Goal: Task Accomplishment & Management: Use online tool/utility

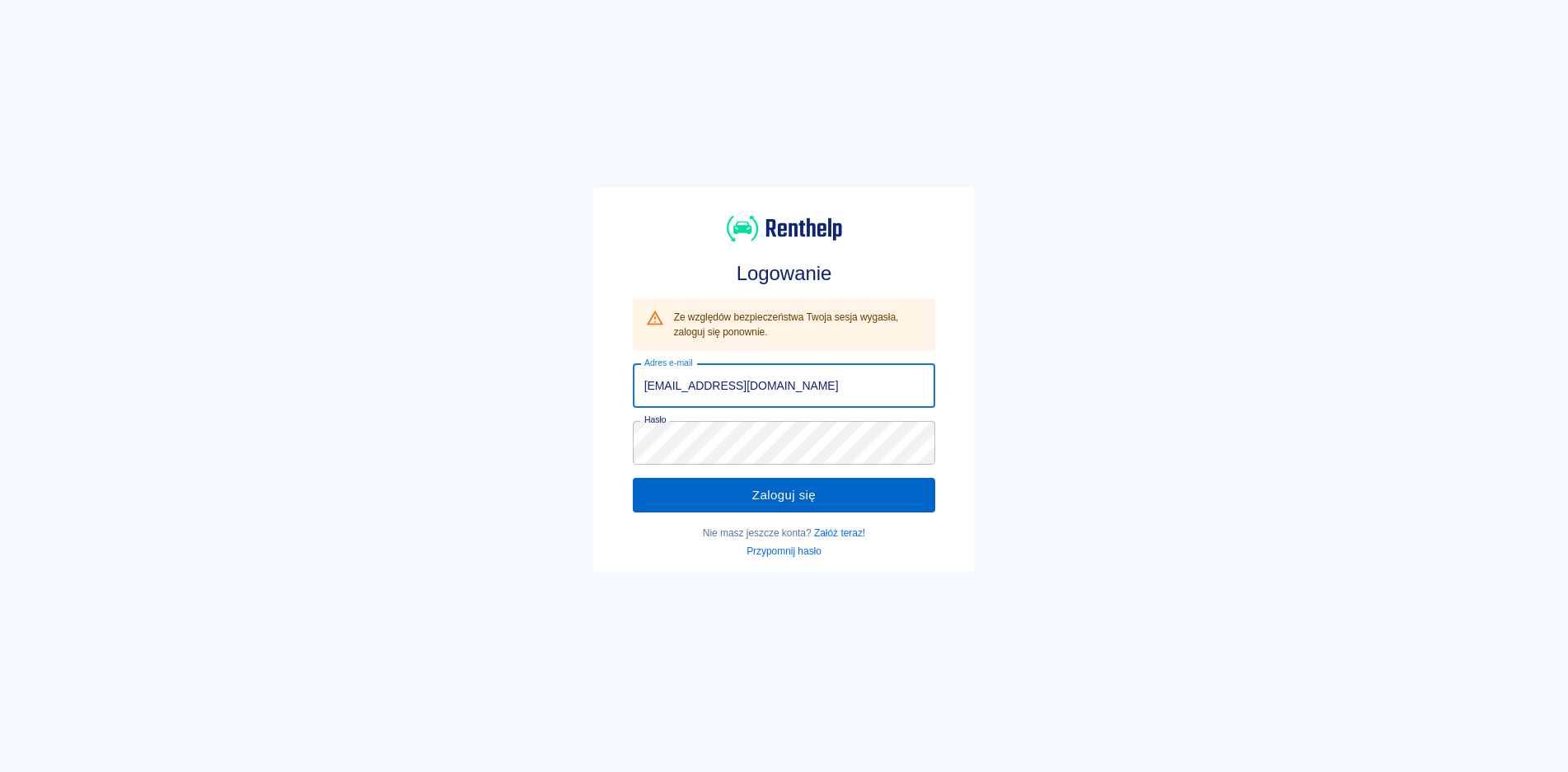
click at [777, 496] on button "Zaloguj się" at bounding box center [784, 495] width 303 height 35
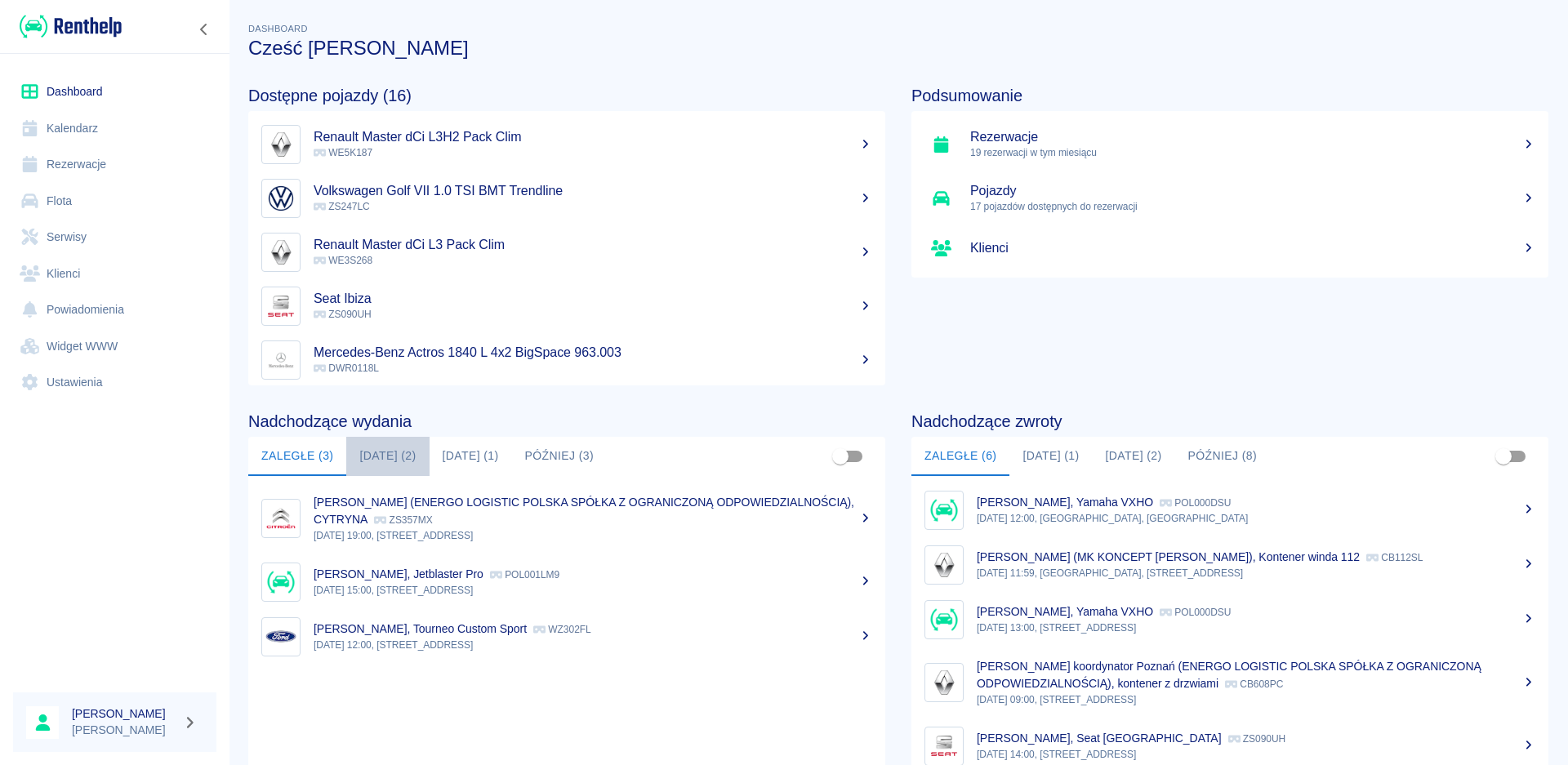
click at [382, 456] on button "[DATE] (2)" at bounding box center [387, 456] width 82 height 40
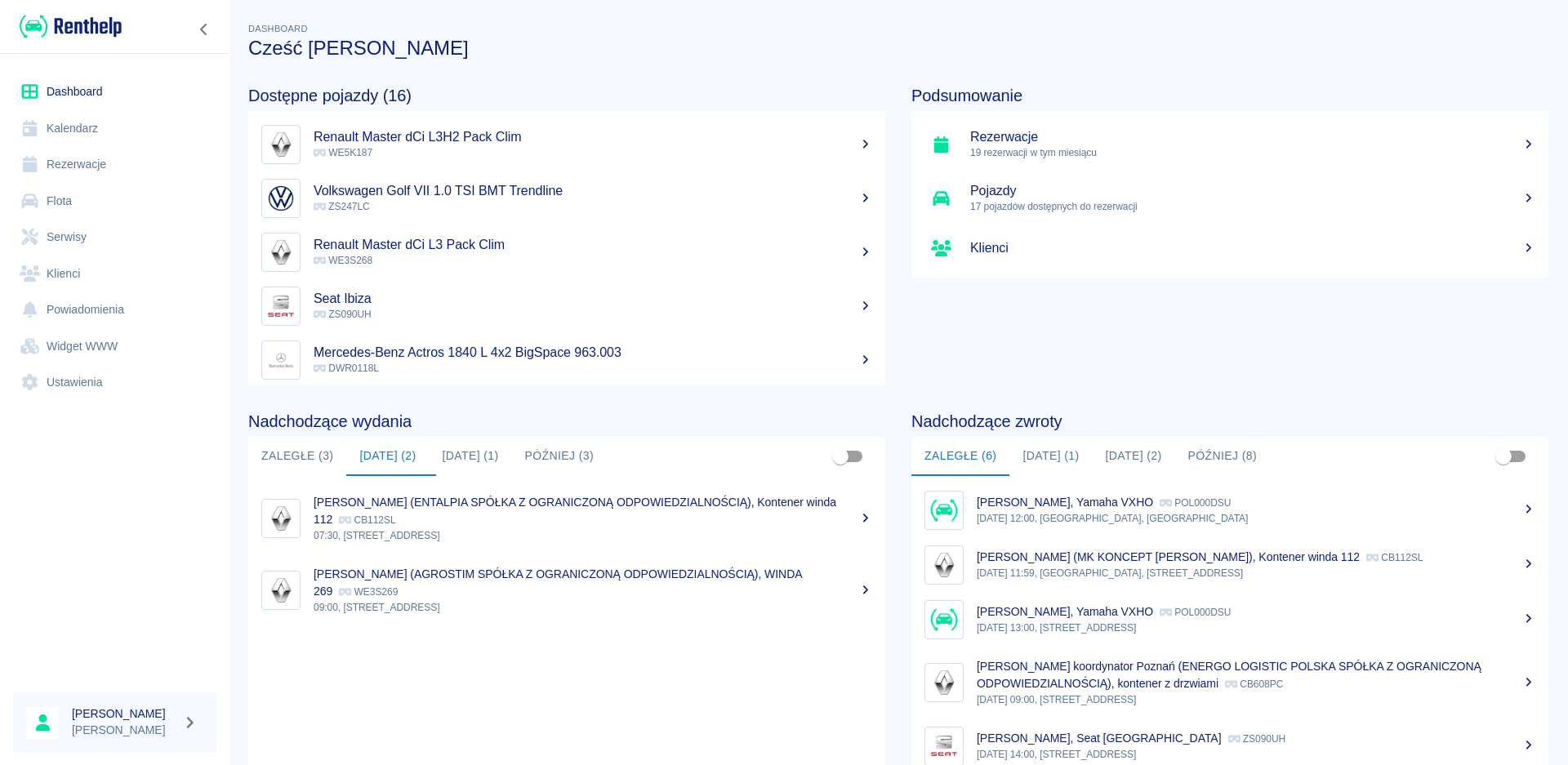
click at [446, 525] on div "[PERSON_NAME] (ENTALPIA SPÓŁKA Z OGRANICZONĄ ODPOWIEDZIALNOŚCIĄ), Kontener wind…" at bounding box center [593, 511] width 558 height 35
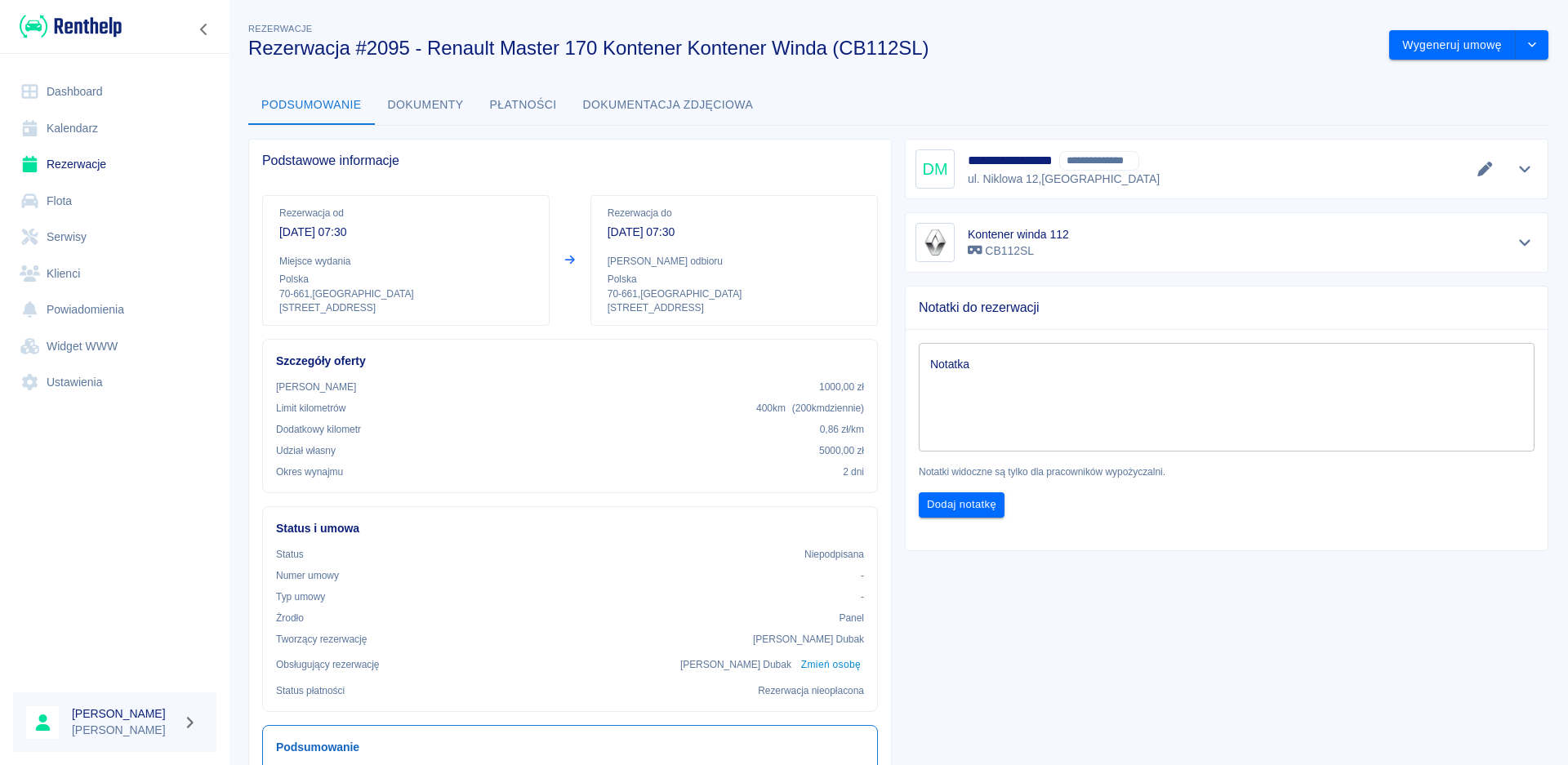
click at [1519, 170] on icon "Pokaż szczegóły" at bounding box center [1524, 170] width 12 height 7
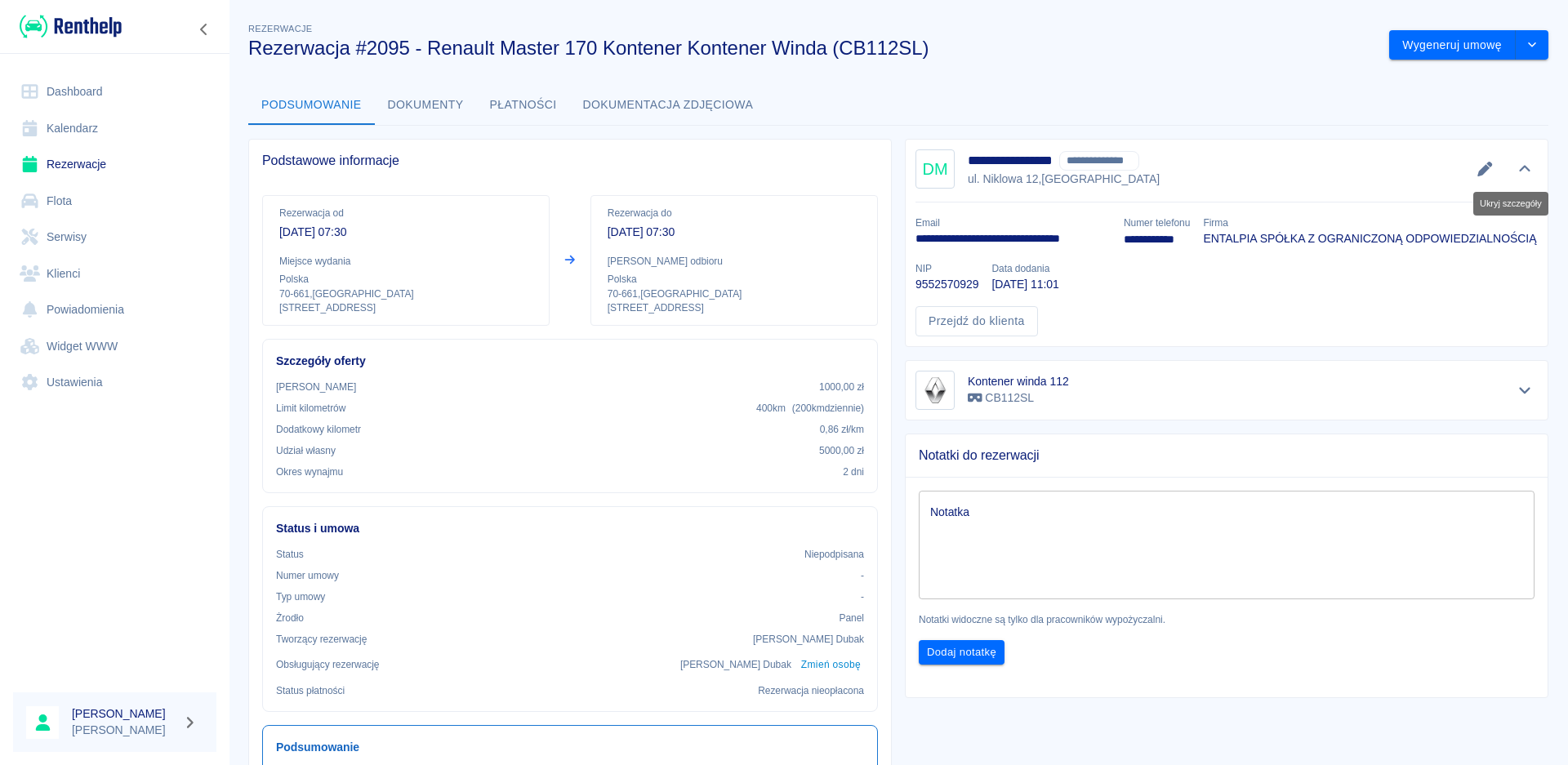
click at [1515, 163] on icon "Ukryj szczegóły" at bounding box center [1524, 169] width 19 height 15
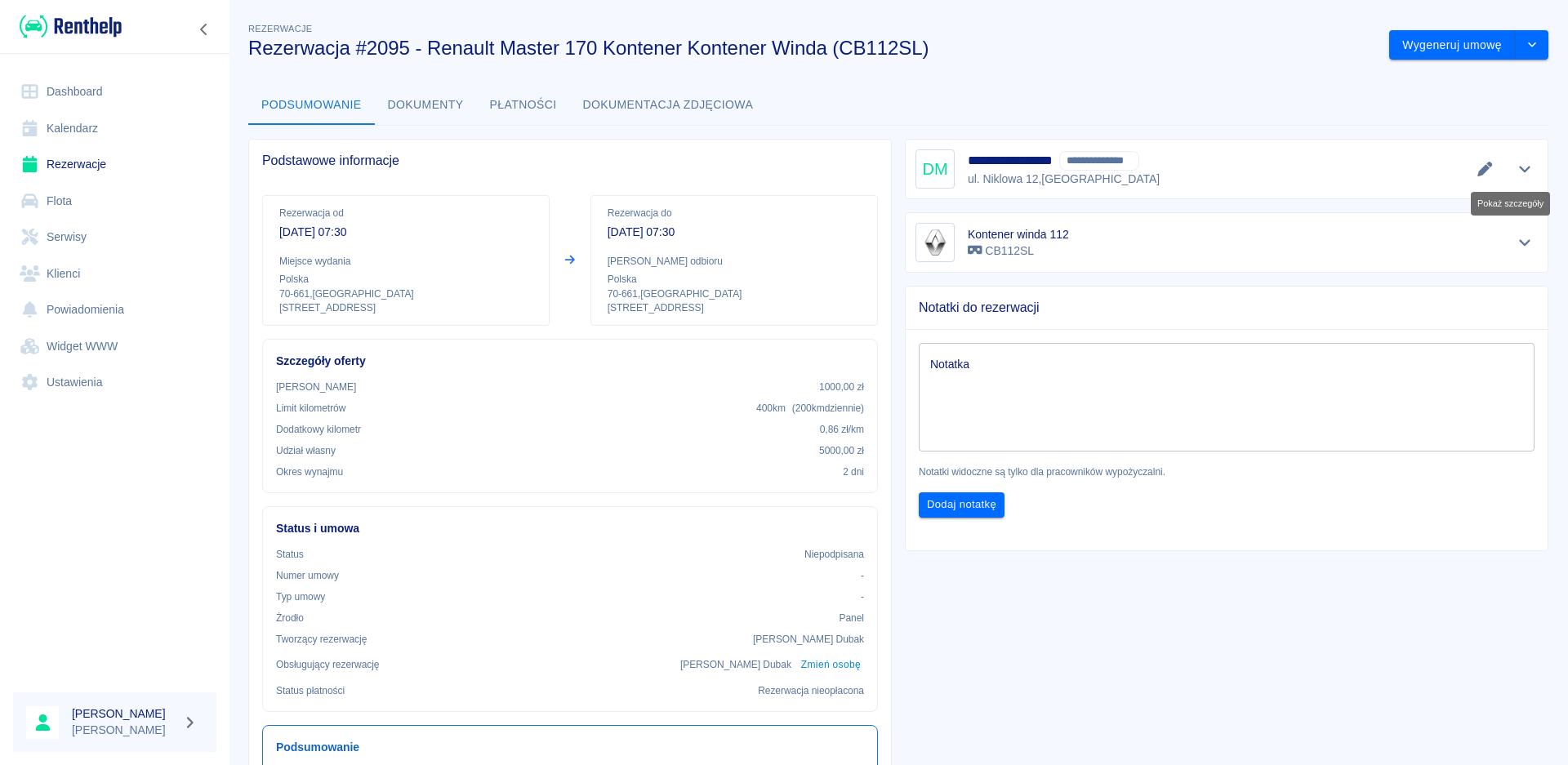
click at [1519, 164] on button "Pokaż szczegóły" at bounding box center [1524, 169] width 27 height 23
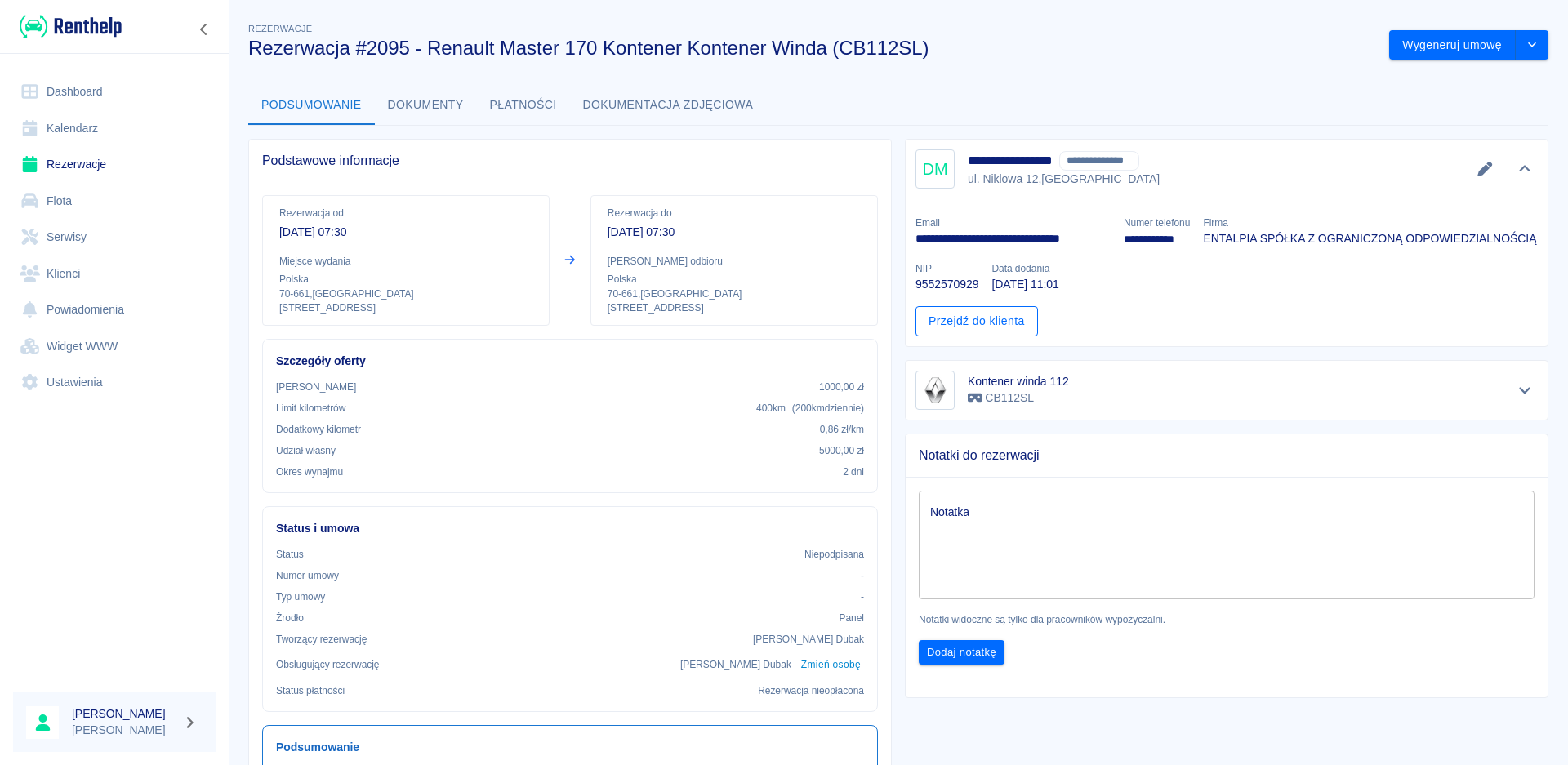
click at [997, 322] on link "Przejdź do klienta" at bounding box center [976, 321] width 123 height 30
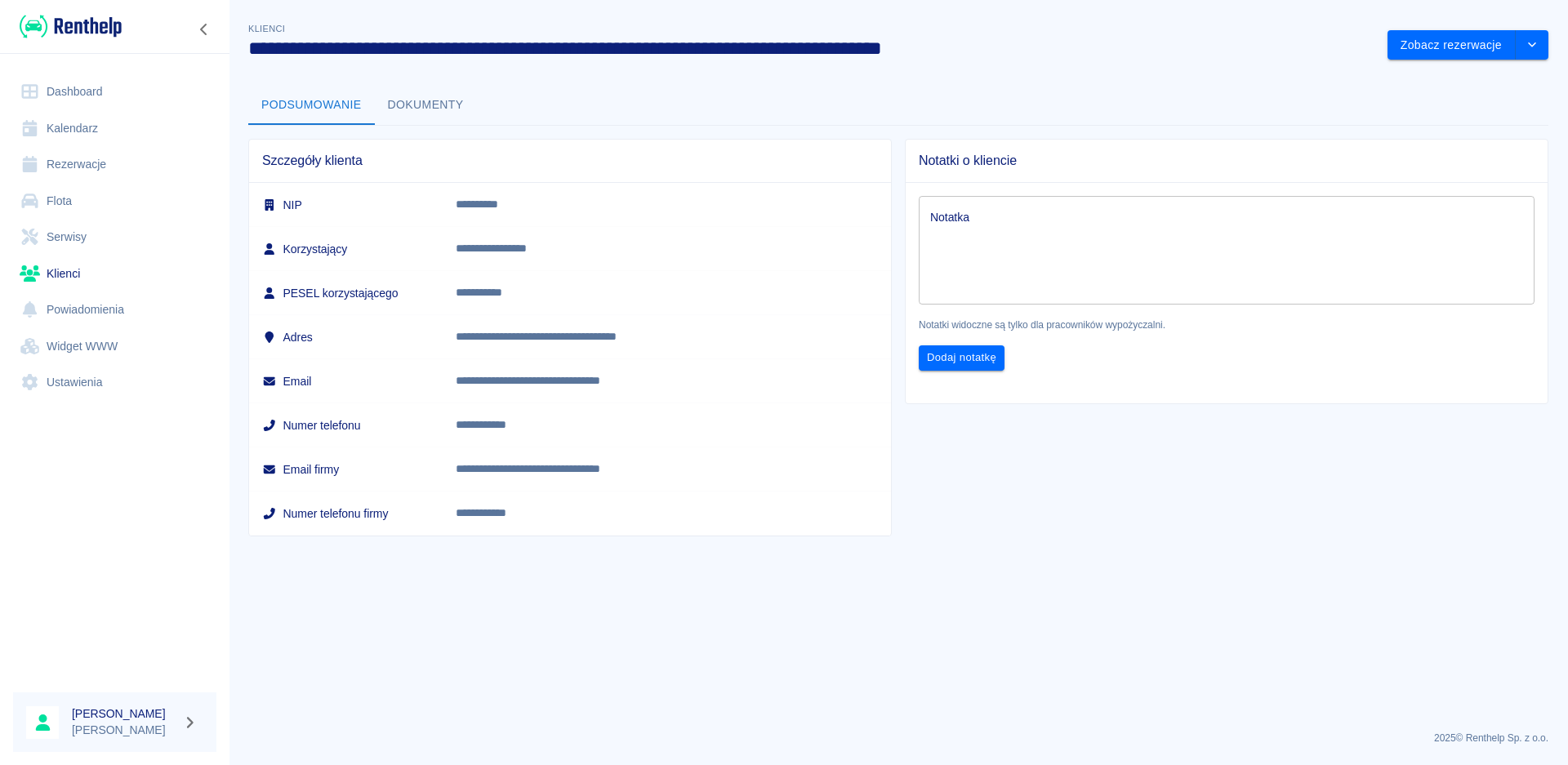
click at [408, 94] on button "Dokumenty" at bounding box center [426, 105] width 102 height 40
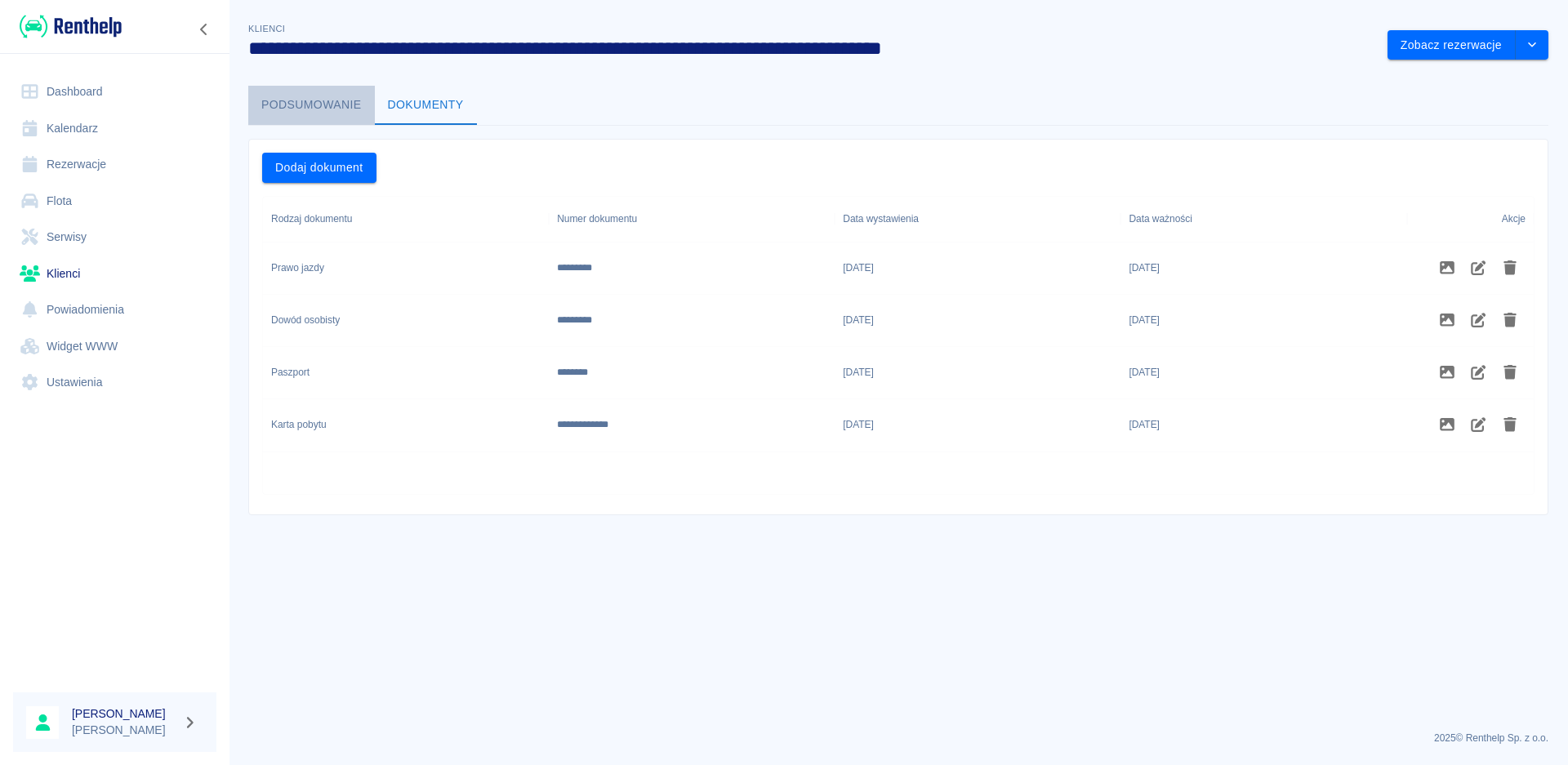
click at [299, 97] on button "Podsumowanie" at bounding box center [311, 105] width 127 height 40
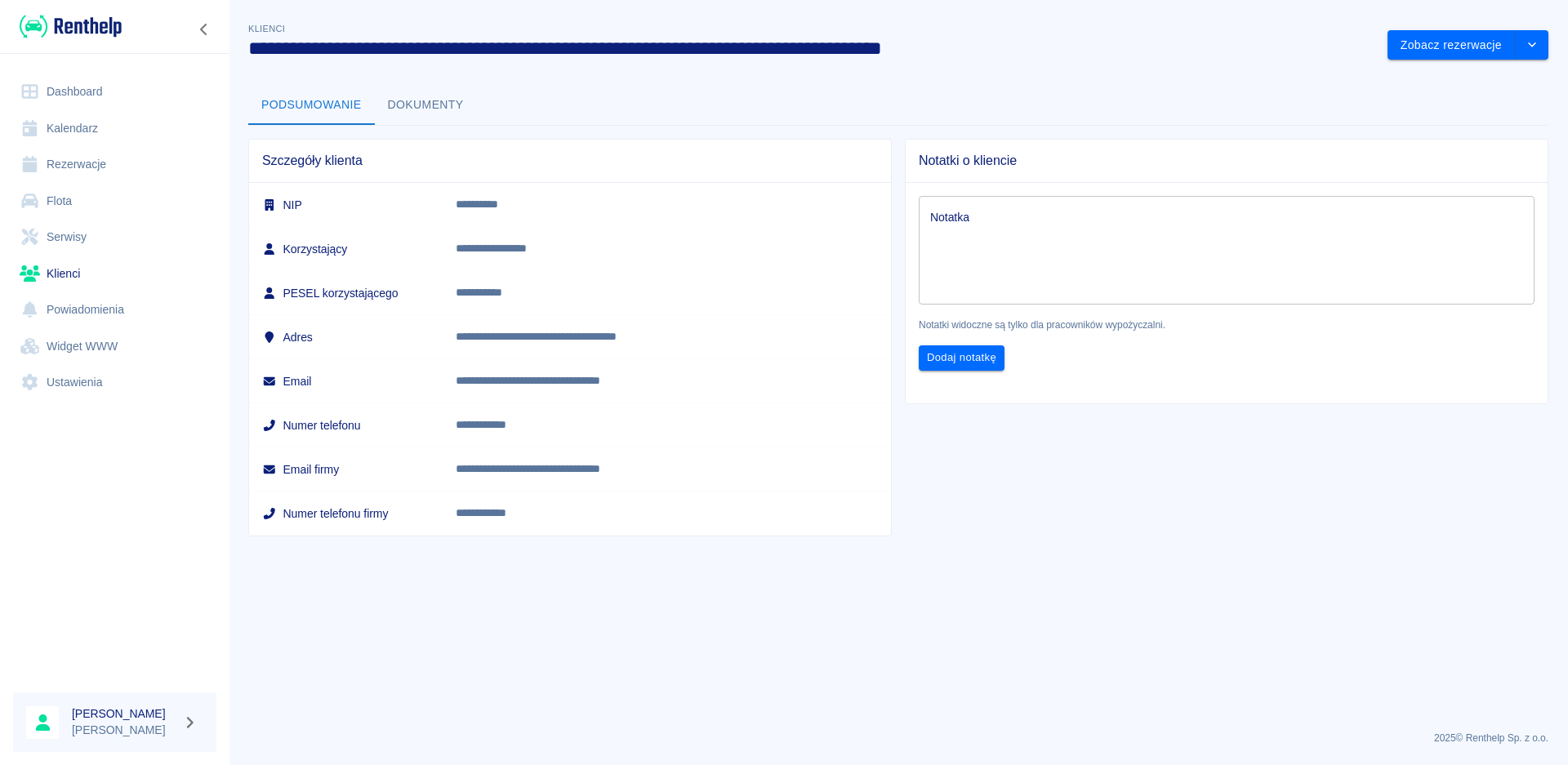
click at [79, 91] on link "Dashboard" at bounding box center [114, 91] width 203 height 37
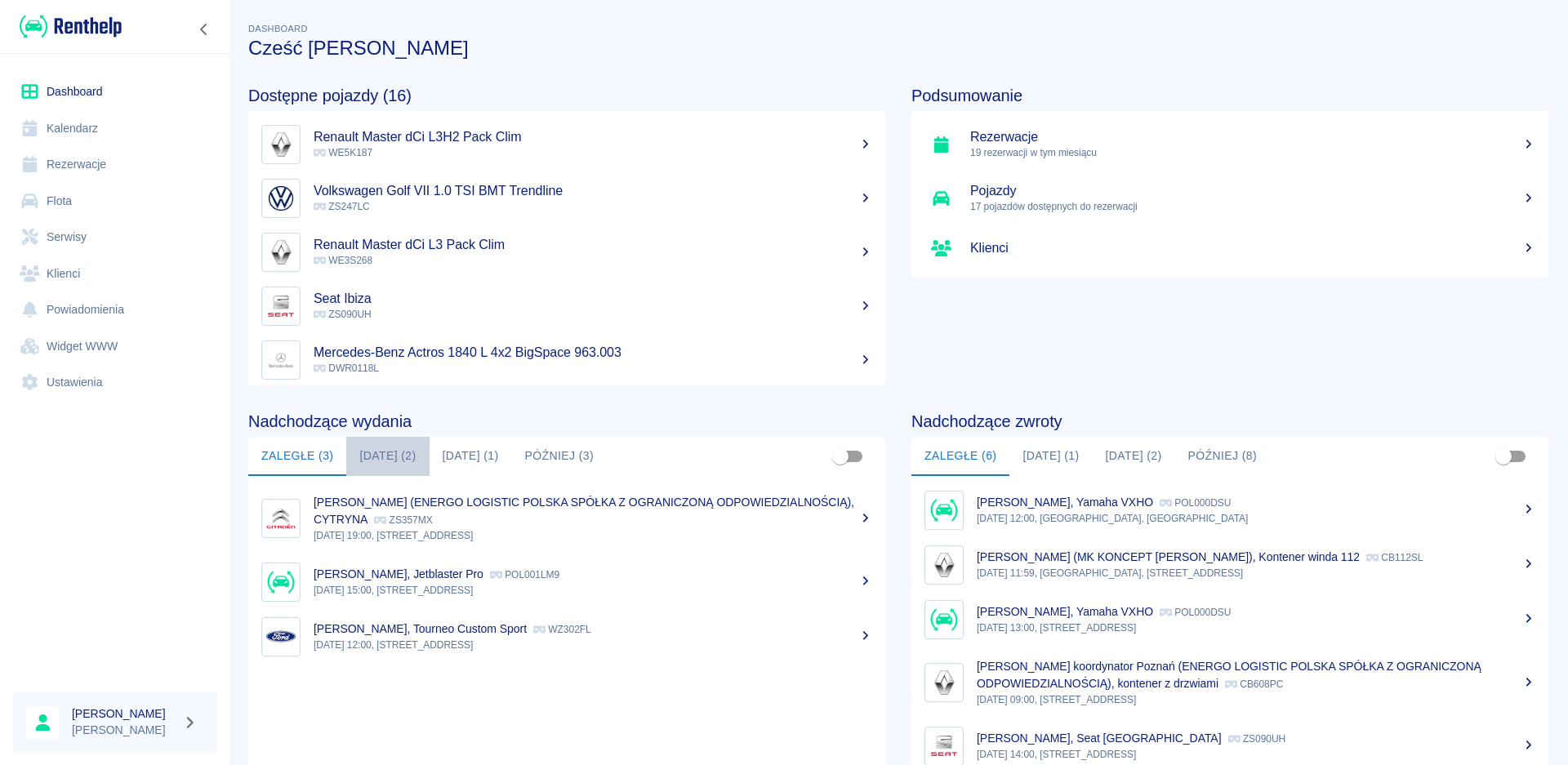
click at [408, 453] on button "[DATE] (2)" at bounding box center [387, 456] width 82 height 40
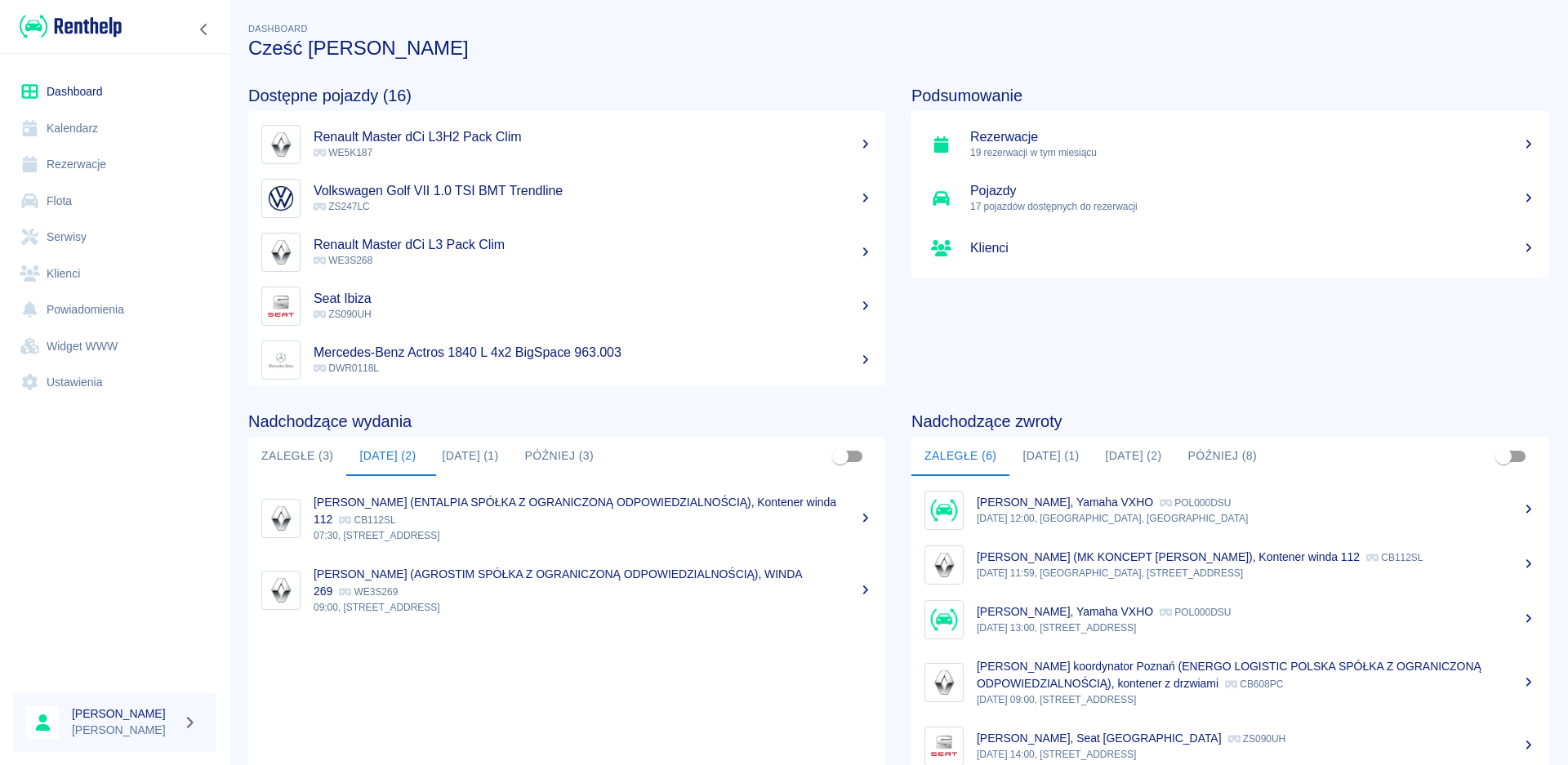
drag, startPoint x: 92, startPoint y: 54, endPoint x: 108, endPoint y: 184, distance: 131.0
click at [112, 91] on div "Dashboard Kalendarz Rezerwacje Flota Serwisy Klienci Powiadomienia Widget WWW U…" at bounding box center [114, 236] width 230 height 366
click at [418, 522] on div "[PERSON_NAME] (ENTALPIA SPÓŁKA Z OGRANICZONĄ ODPOWIEDZIALNOŚCIĄ), Kontener wind…" at bounding box center [593, 511] width 558 height 35
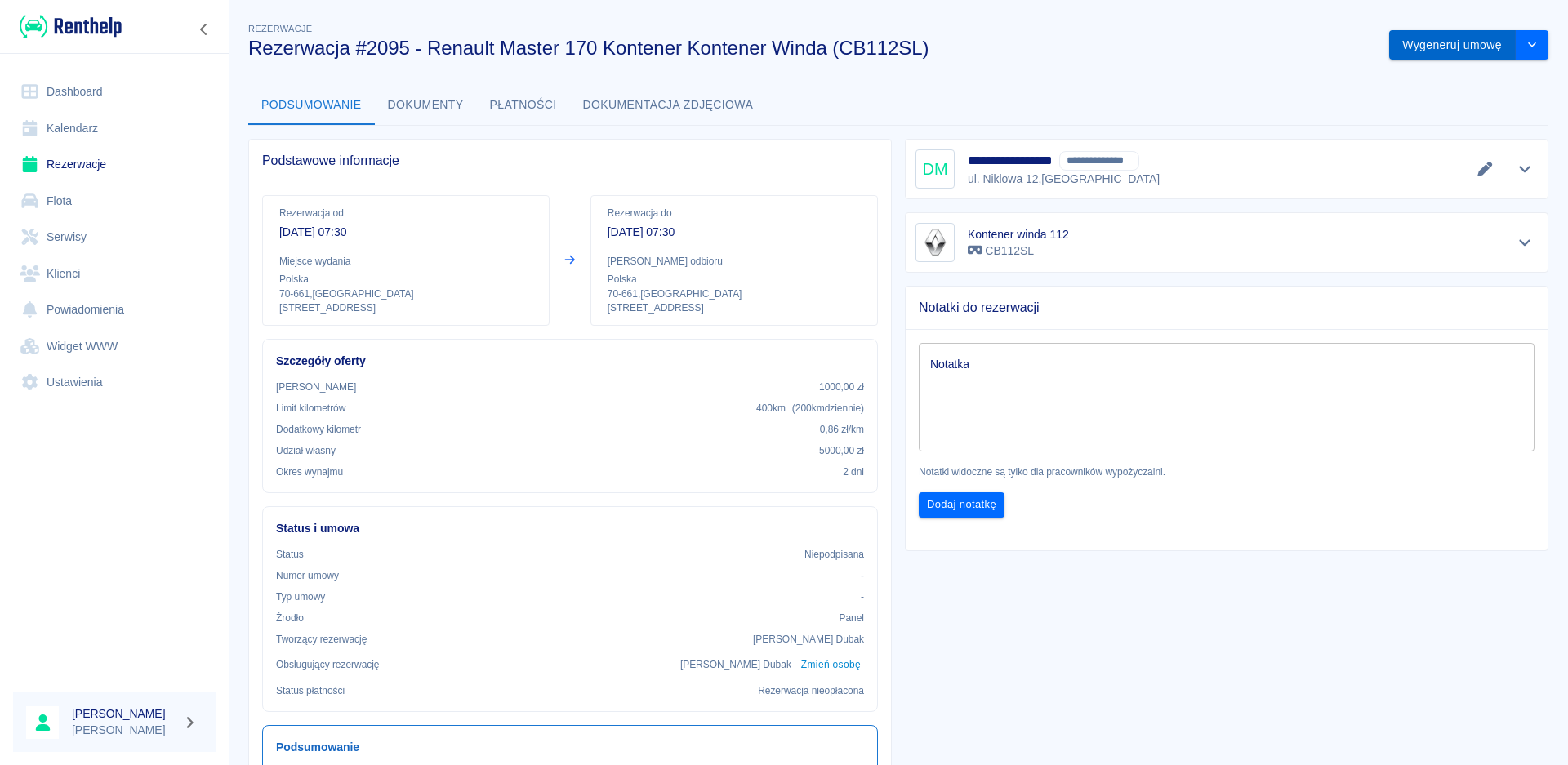
click at [1430, 47] on button "Wygeneruj umowę" at bounding box center [1452, 45] width 127 height 30
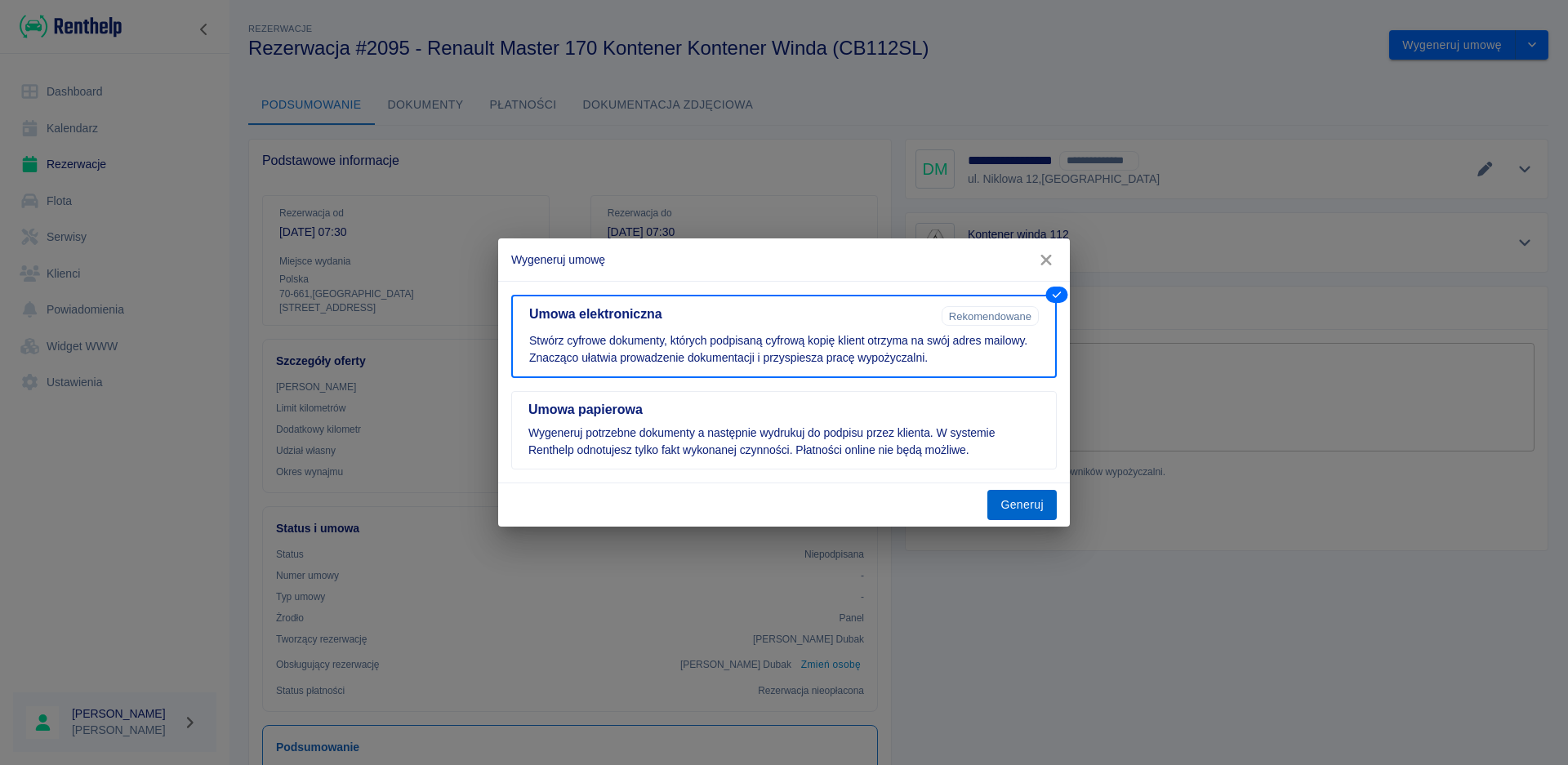
click at [1023, 507] on button "Generuj" at bounding box center [1022, 505] width 69 height 30
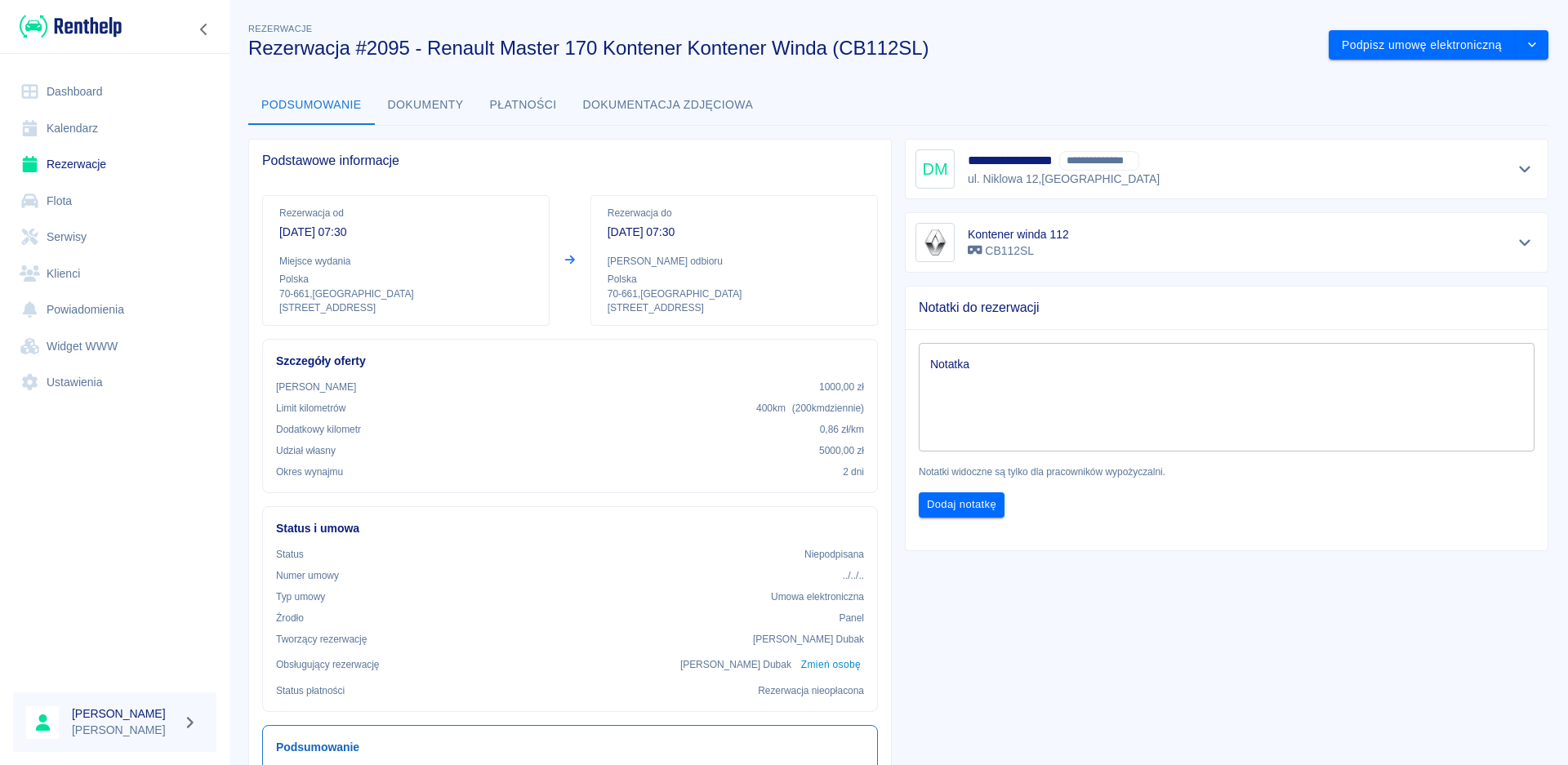
scroll to position [245, 0]
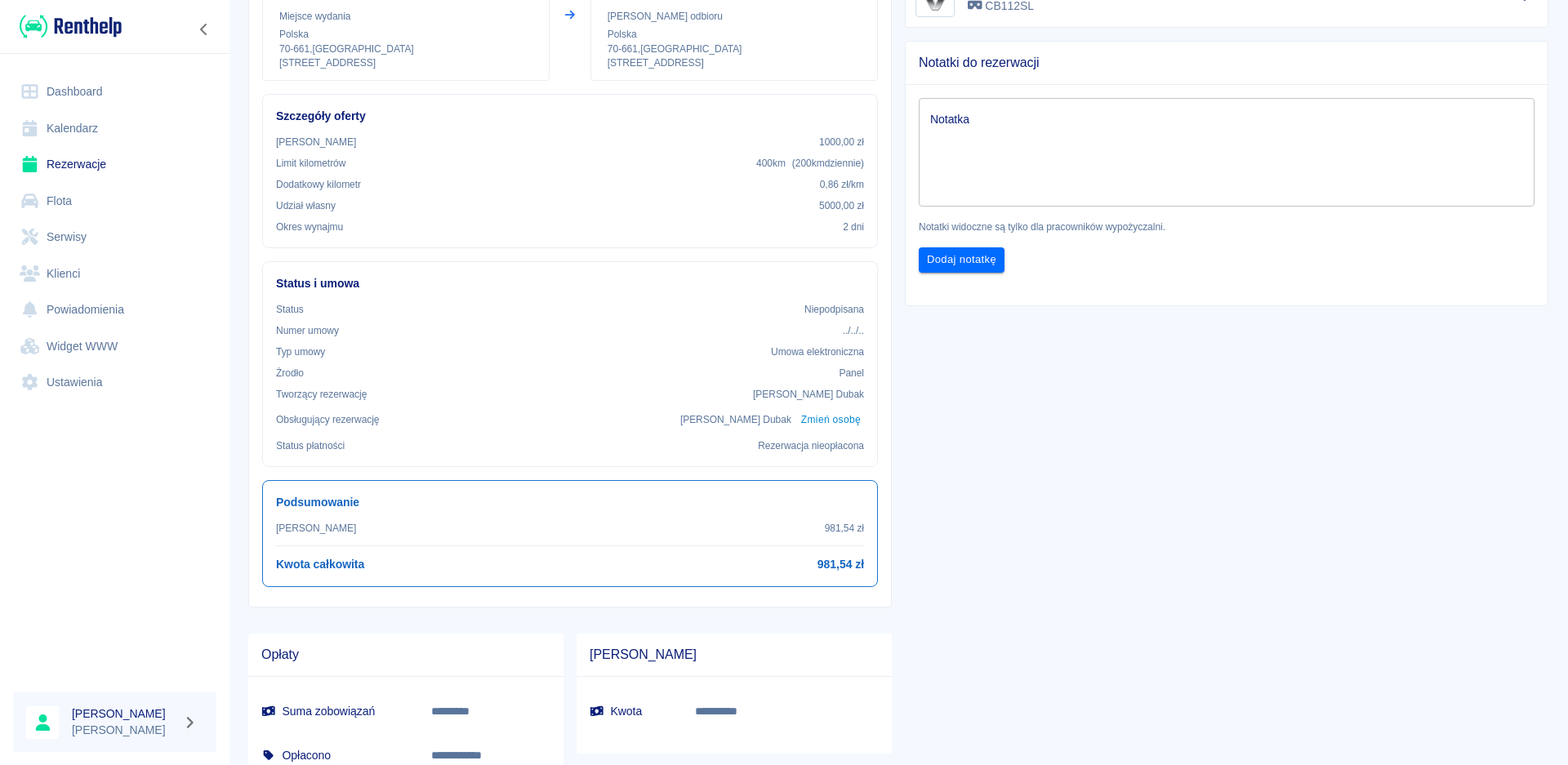
click at [67, 96] on link "Dashboard" at bounding box center [114, 91] width 203 height 37
